Goal: Transaction & Acquisition: Purchase product/service

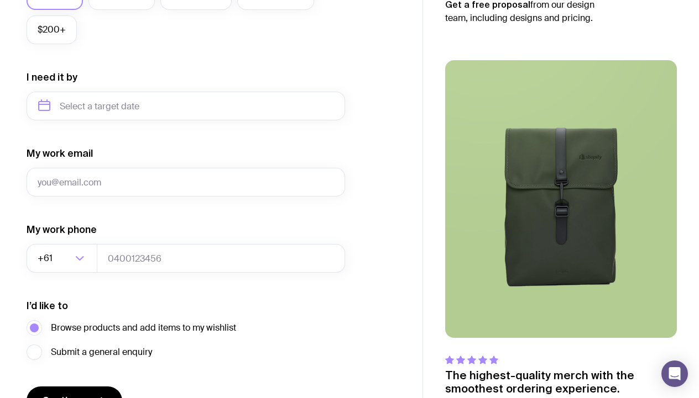
scroll to position [476, 0]
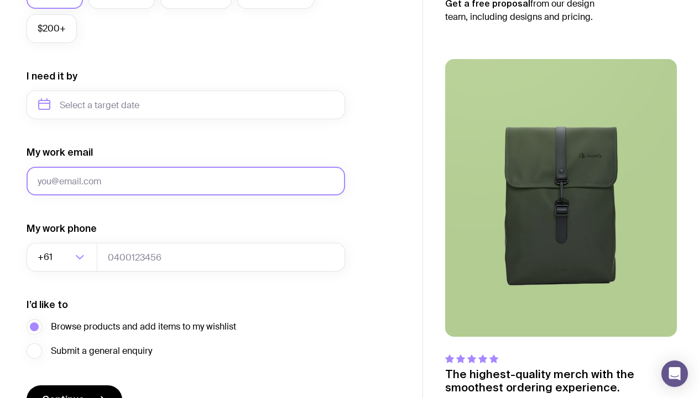
type input "[EMAIL_ADDRESS][DOMAIN_NAME]"
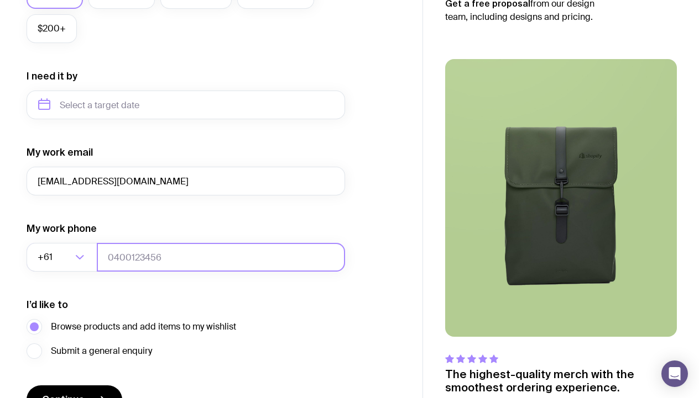
type input "0448268201"
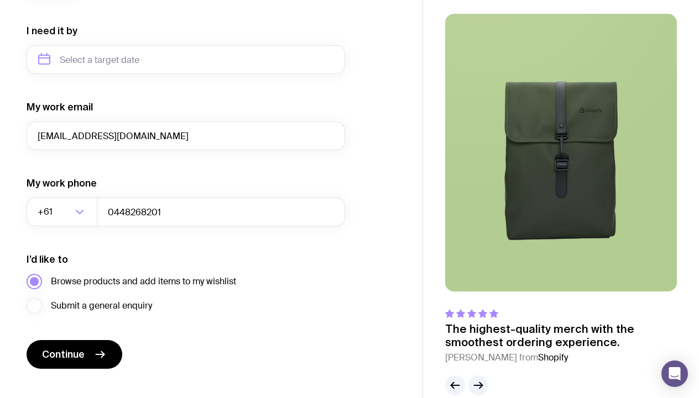
scroll to position [526, 0]
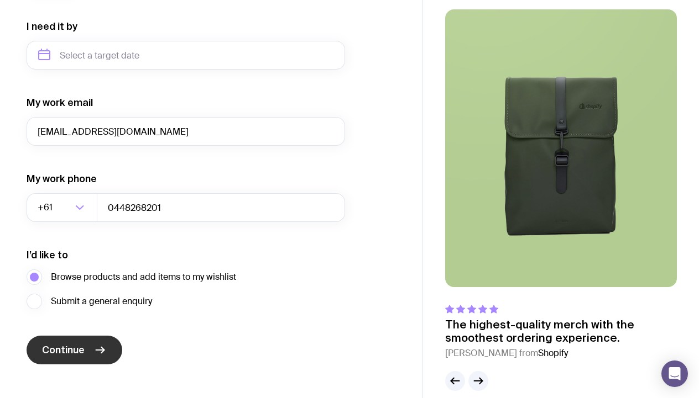
click at [84, 348] on span "Continue" at bounding box center [63, 350] width 43 height 13
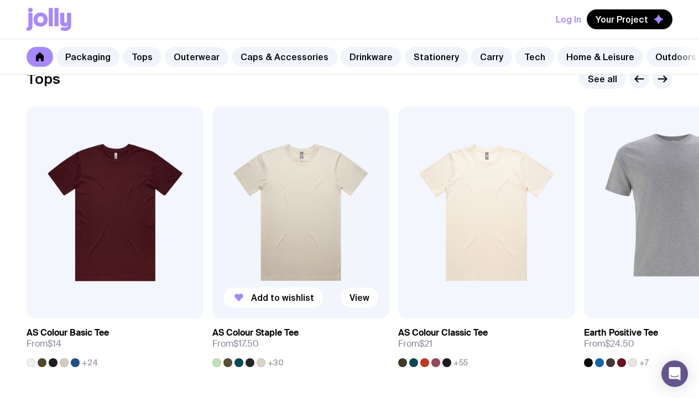
scroll to position [538, 0]
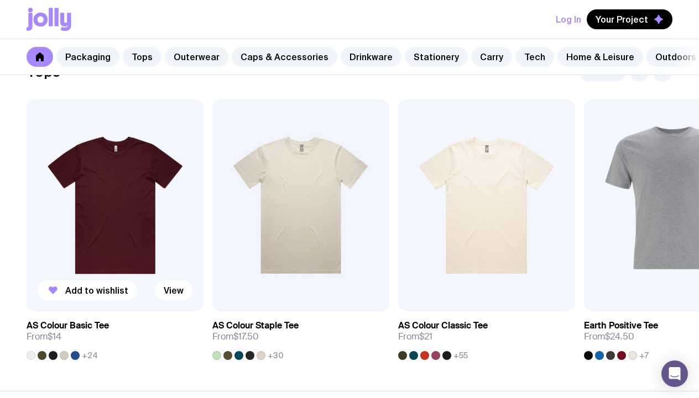
click at [142, 204] on img at bounding box center [115, 205] width 177 height 212
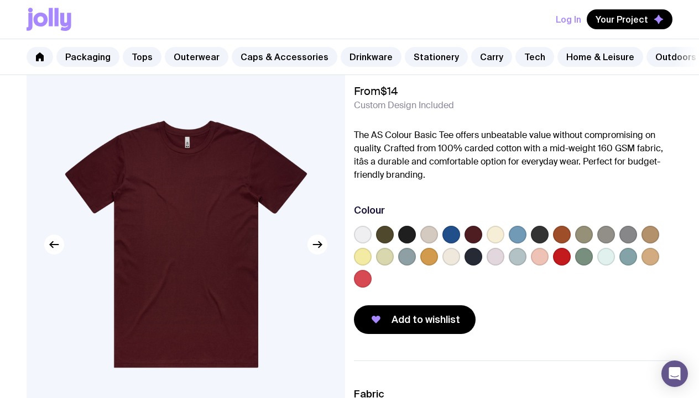
scroll to position [40, 0]
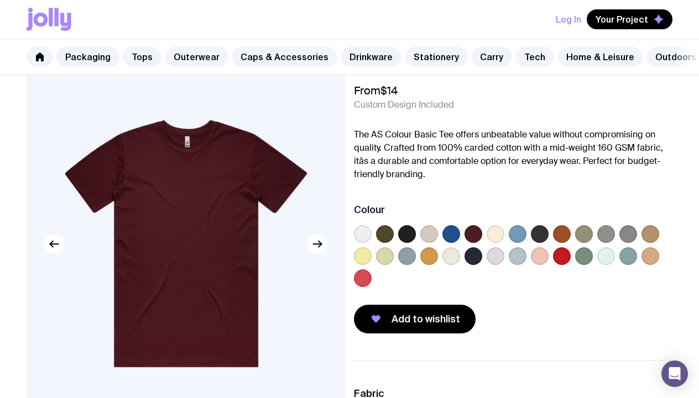
click at [359, 235] on label at bounding box center [363, 234] width 18 height 18
click at [0, 0] on input "radio" at bounding box center [0, 0] width 0 height 0
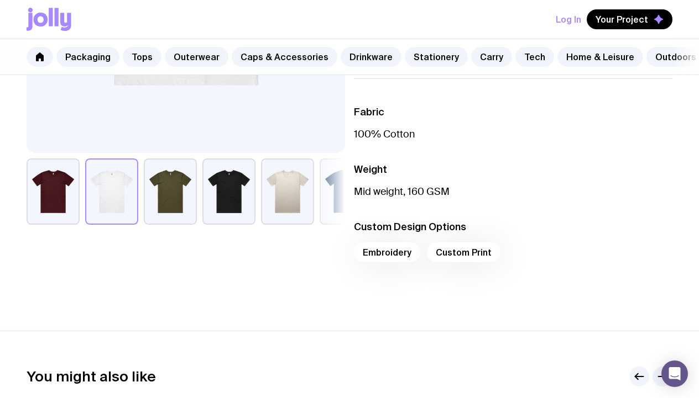
scroll to position [329, 0]
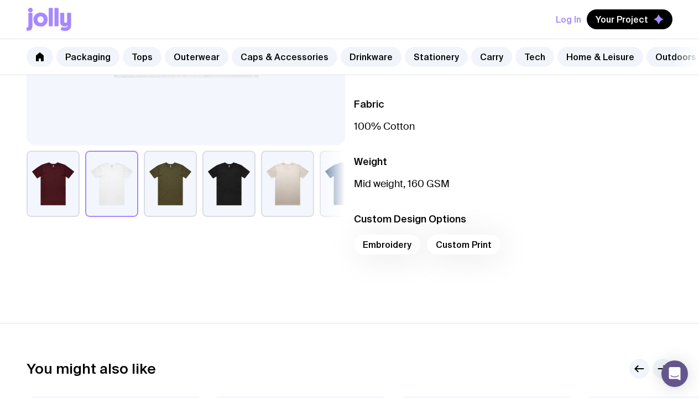
click at [451, 249] on div "Embroidery Custom Print" at bounding box center [513, 248] width 318 height 27
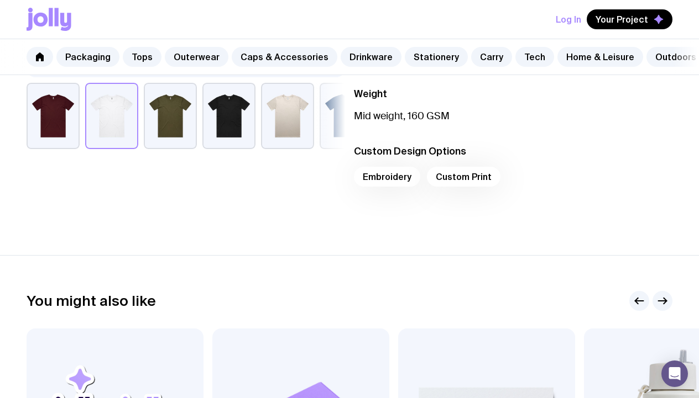
scroll to position [322, 0]
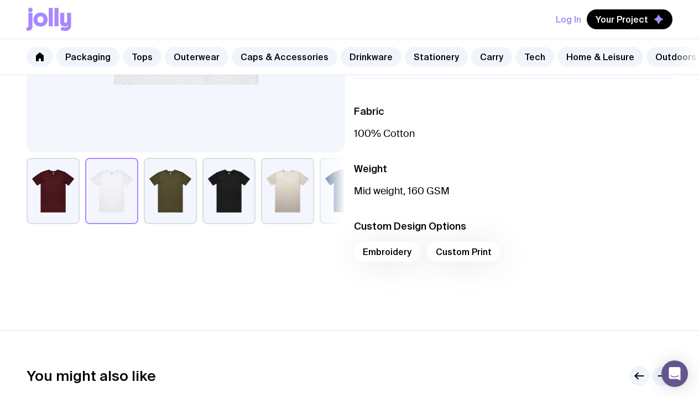
click at [456, 254] on div "Embroidery Custom Print" at bounding box center [513, 255] width 318 height 27
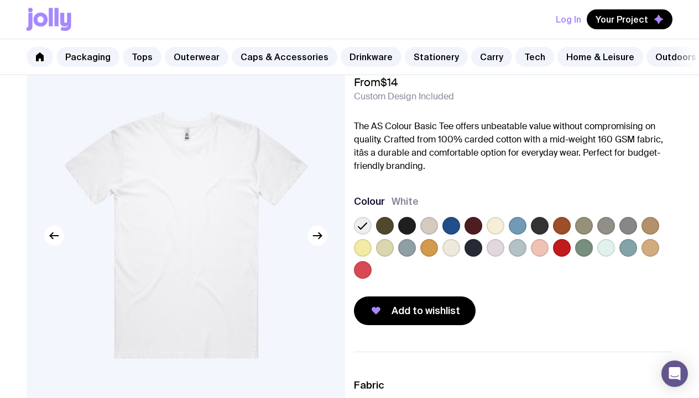
scroll to position [49, 0]
click at [407, 225] on label at bounding box center [407, 226] width 18 height 18
click at [0, 0] on input "radio" at bounding box center [0, 0] width 0 height 0
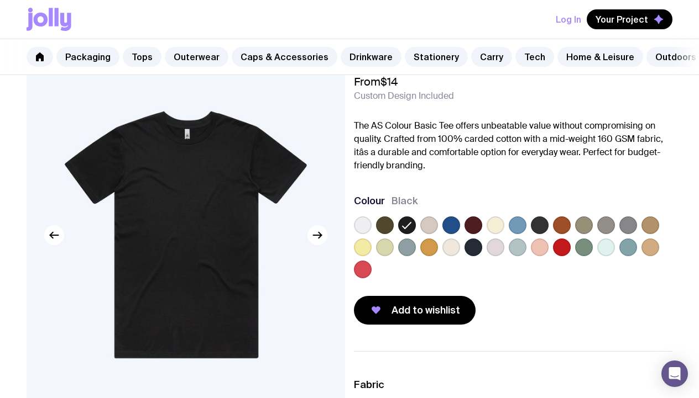
click at [367, 223] on label at bounding box center [363, 226] width 18 height 18
click at [0, 0] on input "radio" at bounding box center [0, 0] width 0 height 0
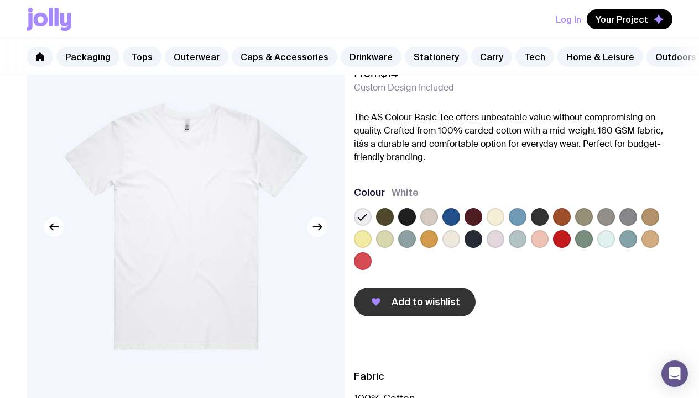
scroll to position [61, 0]
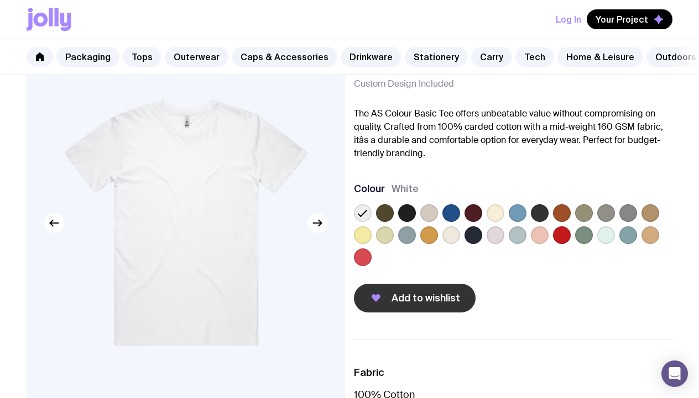
click at [392, 309] on button "Add to wishlist" at bounding box center [415, 298] width 122 height 29
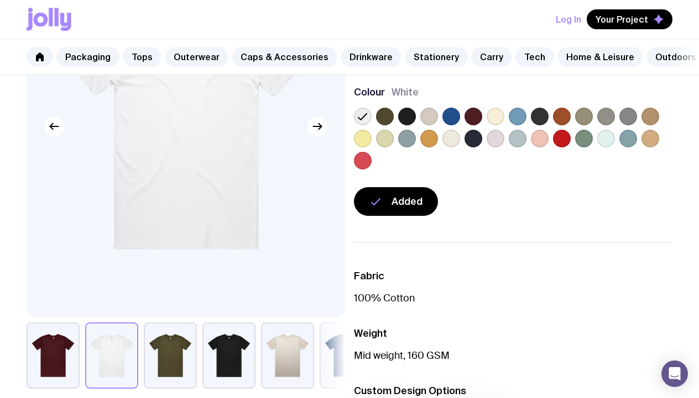
scroll to position [175, 0]
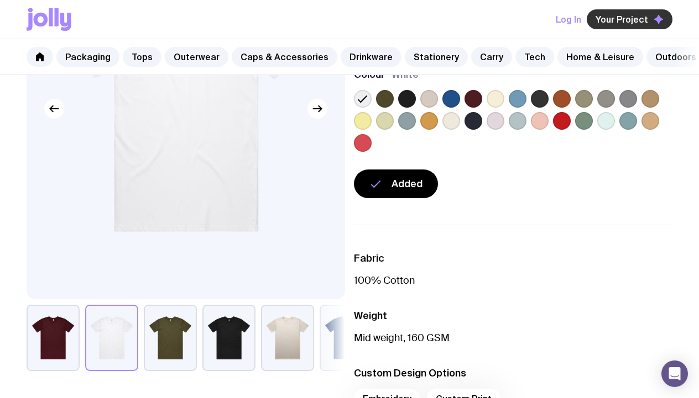
click at [618, 23] on span "Your Project" at bounding box center [621, 19] width 53 height 11
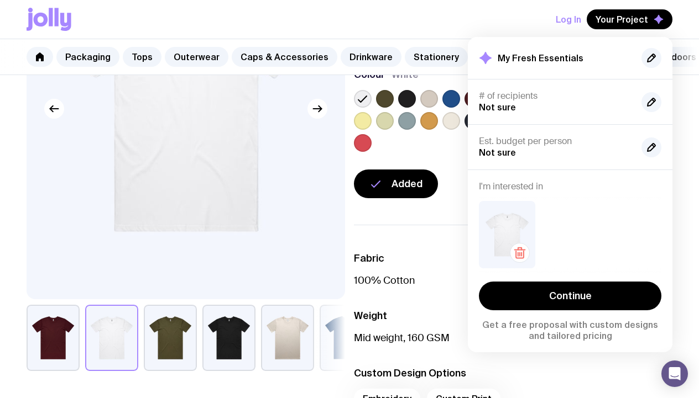
click at [513, 234] on img at bounding box center [507, 234] width 56 height 67
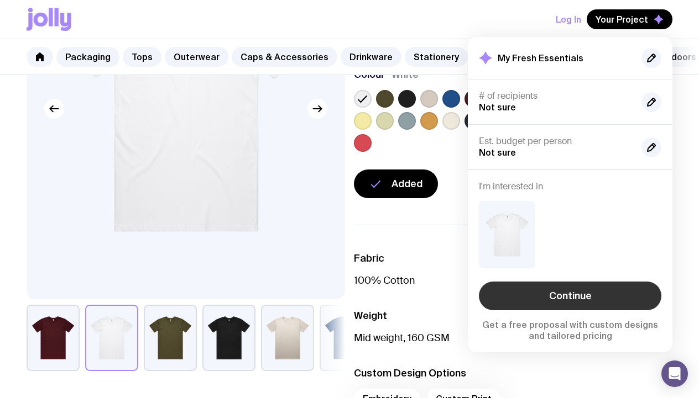
click at [545, 293] on link "Continue" at bounding box center [570, 296] width 182 height 29
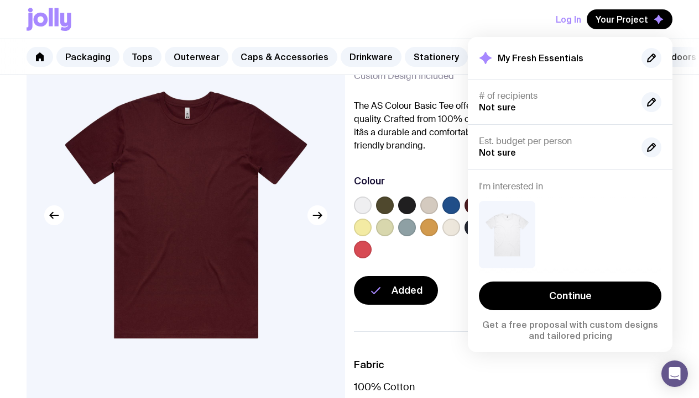
scroll to position [70, 0]
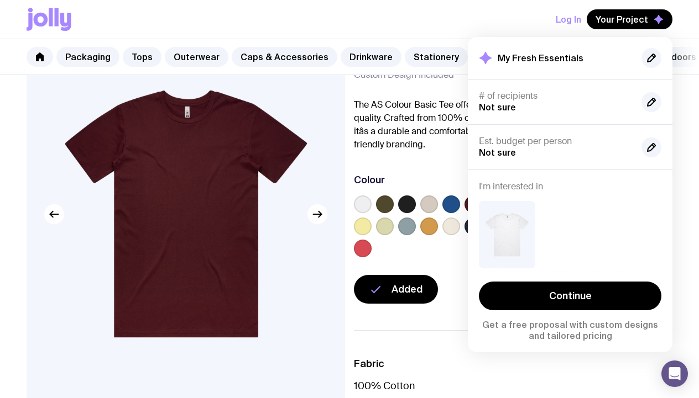
click at [184, 213] on img at bounding box center [186, 214] width 318 height 382
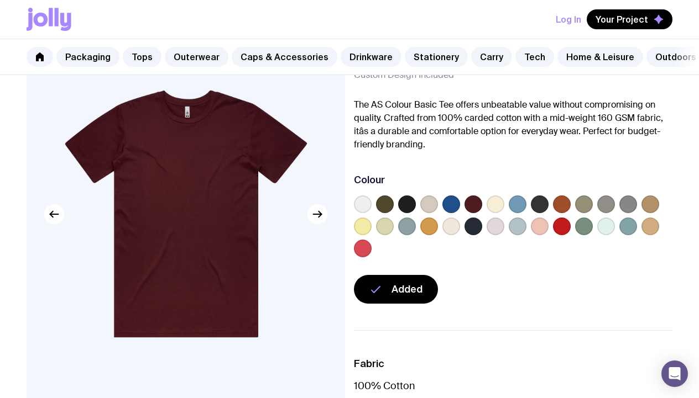
click at [366, 211] on label at bounding box center [363, 205] width 18 height 18
click at [0, 0] on input "radio" at bounding box center [0, 0] width 0 height 0
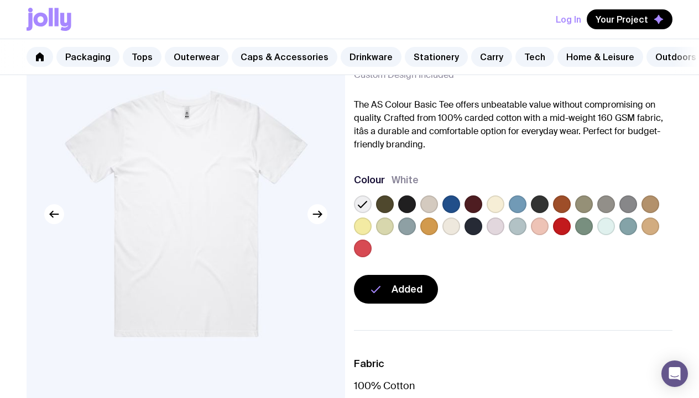
click at [197, 224] on img at bounding box center [186, 214] width 318 height 382
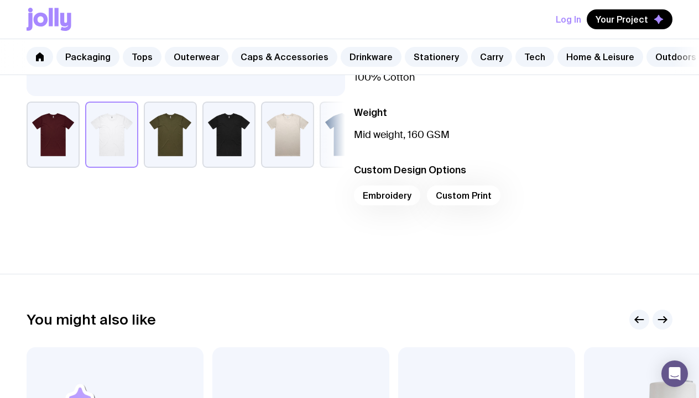
scroll to position [0, 0]
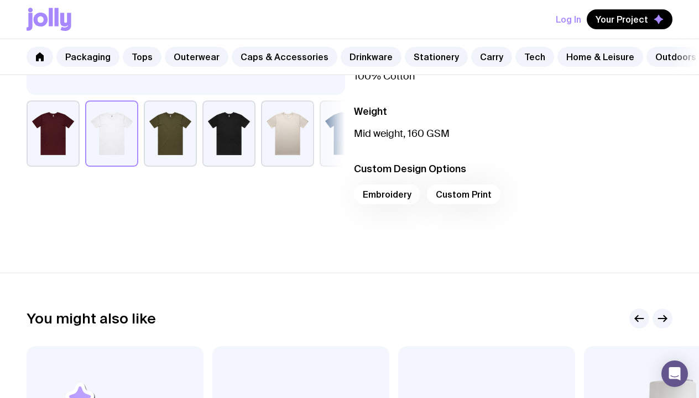
click at [436, 192] on div "Embroidery Custom Print" at bounding box center [513, 198] width 318 height 27
click at [465, 196] on div "Embroidery Custom Print" at bounding box center [513, 198] width 318 height 27
click at [466, 198] on div "Embroidery Custom Print" at bounding box center [513, 198] width 318 height 27
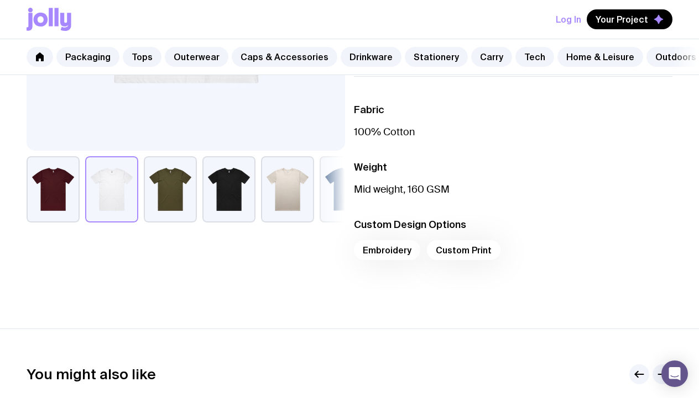
scroll to position [323, 0]
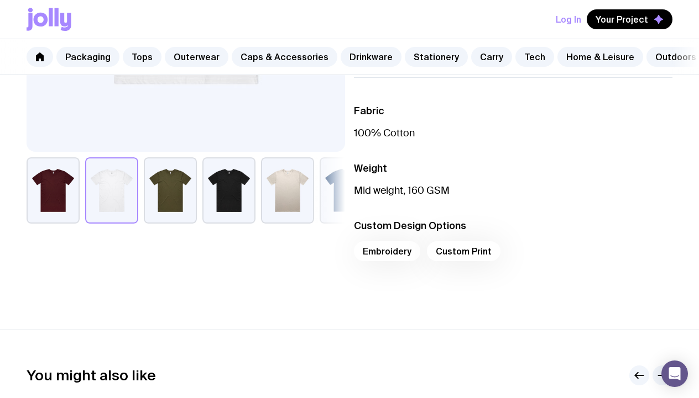
click at [444, 249] on div "Embroidery Custom Print" at bounding box center [513, 255] width 318 height 27
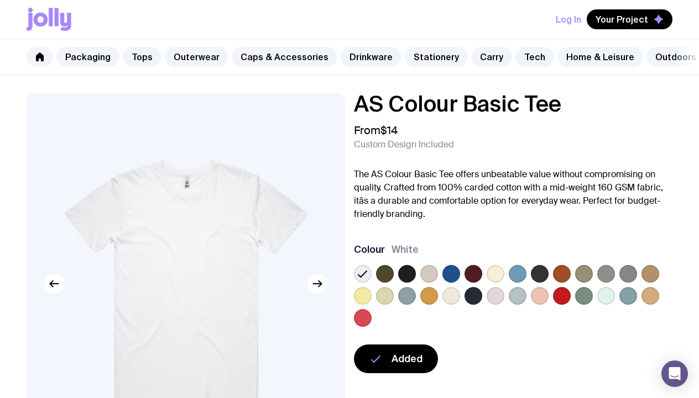
scroll to position [0, 0]
